Goal: Find specific page/section: Find specific page/section

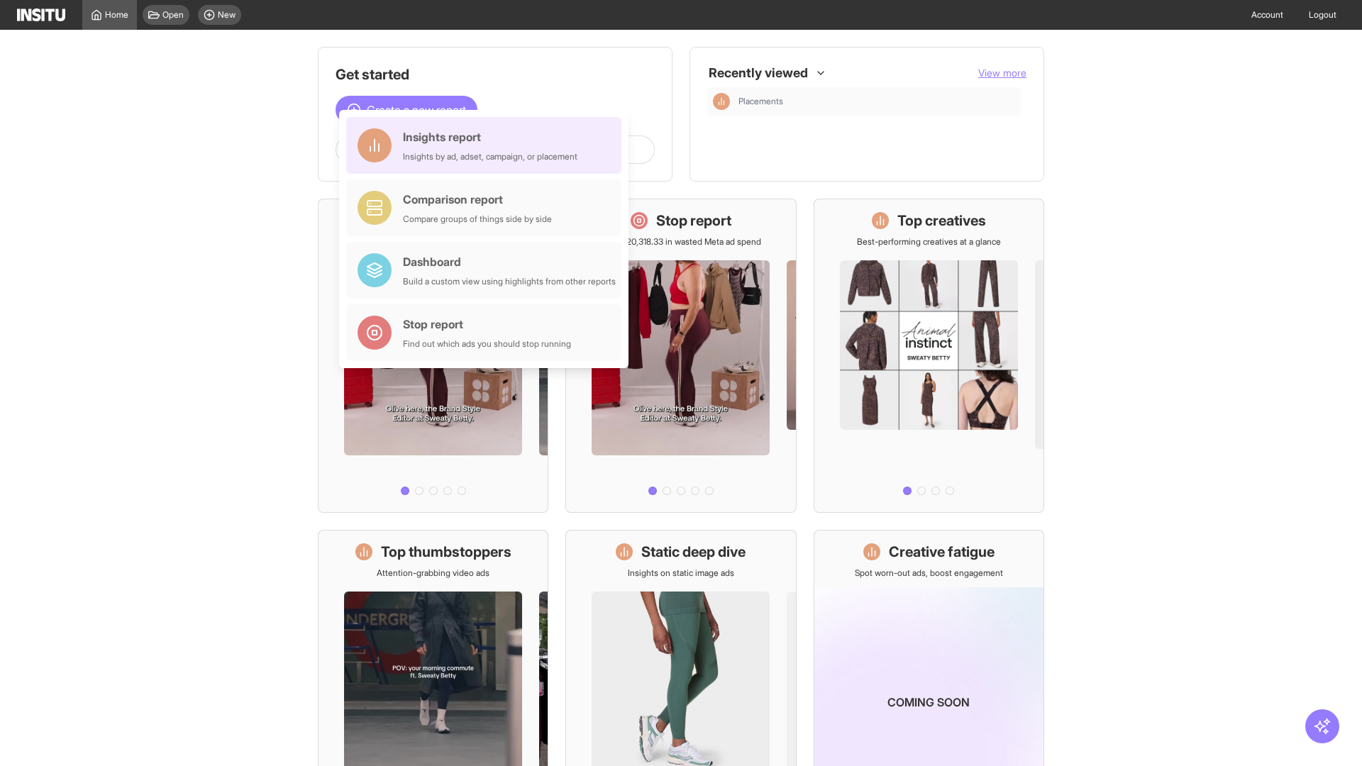
click at [487, 145] on div "Insights report Insights by ad, adset, campaign, or placement" at bounding box center [490, 145] width 175 height 34
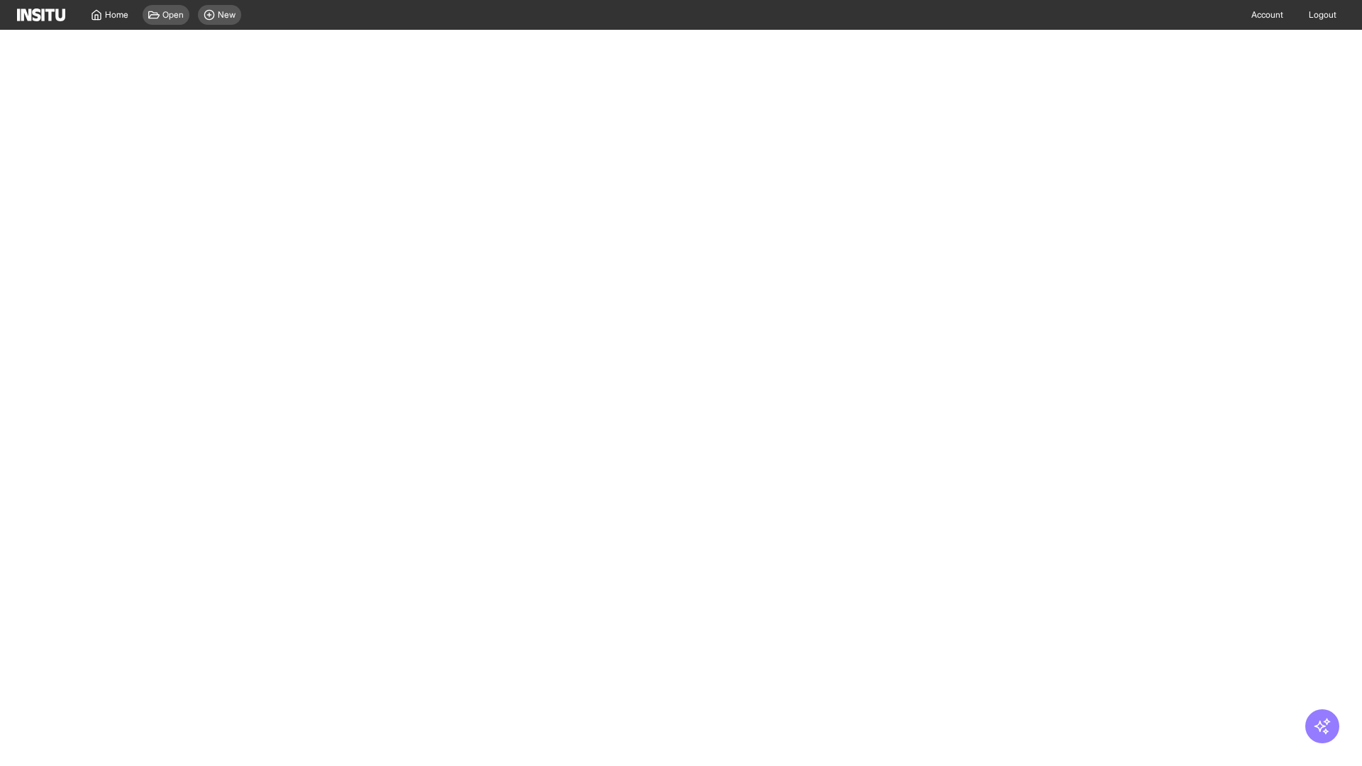
select select "**"
